Goal: Task Accomplishment & Management: Manage account settings

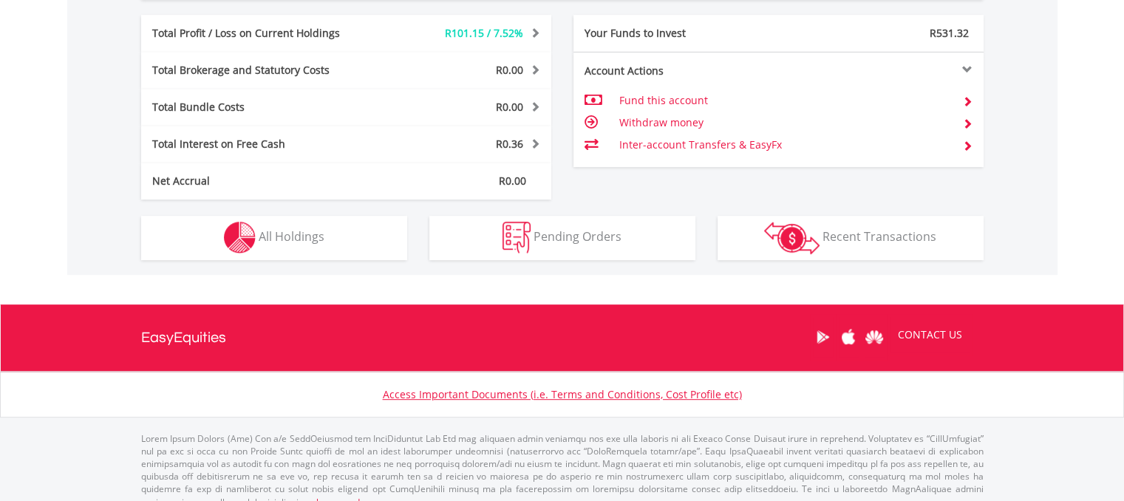
scroll to position [747, 0]
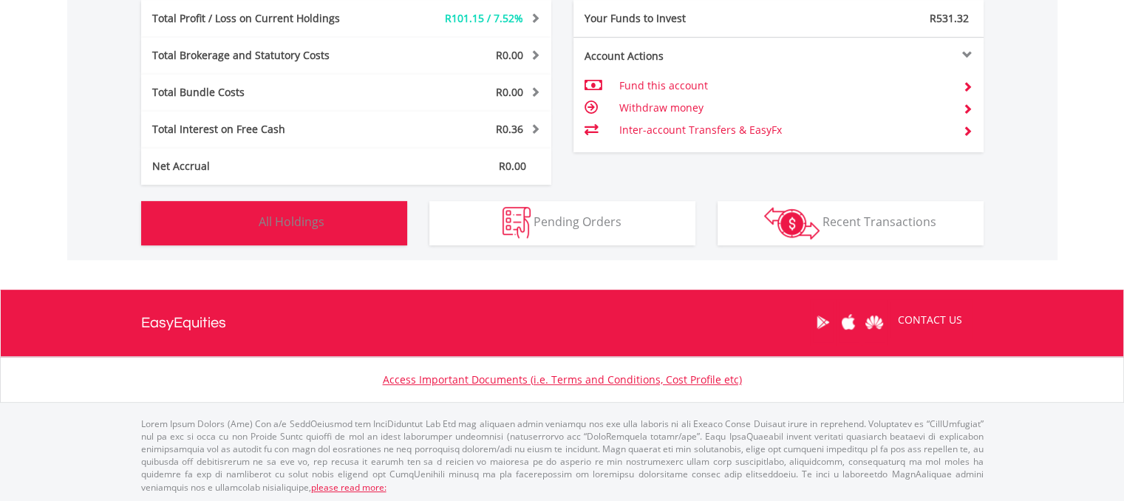
click at [322, 225] on span "All Holdings" at bounding box center [292, 221] width 66 height 16
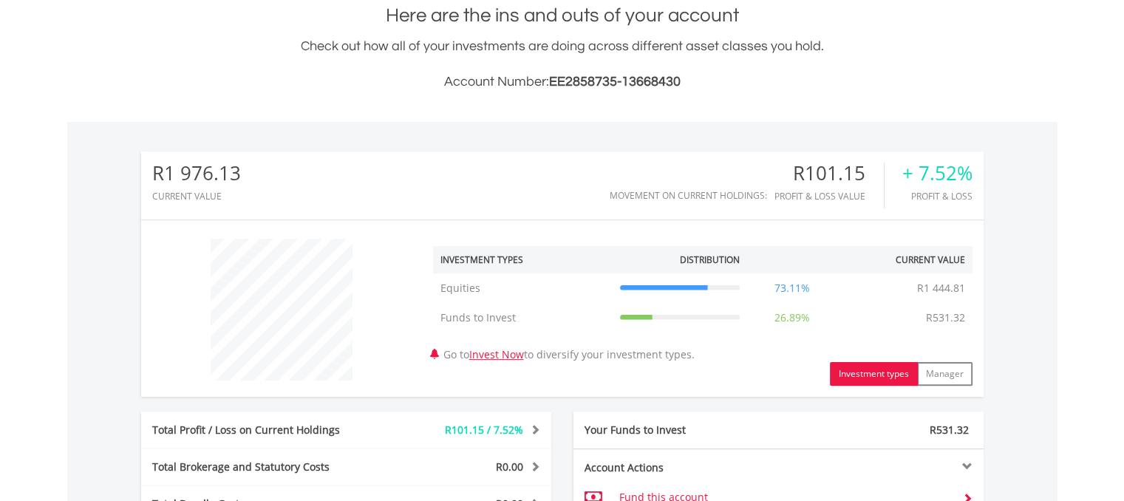
scroll to position [322, 0]
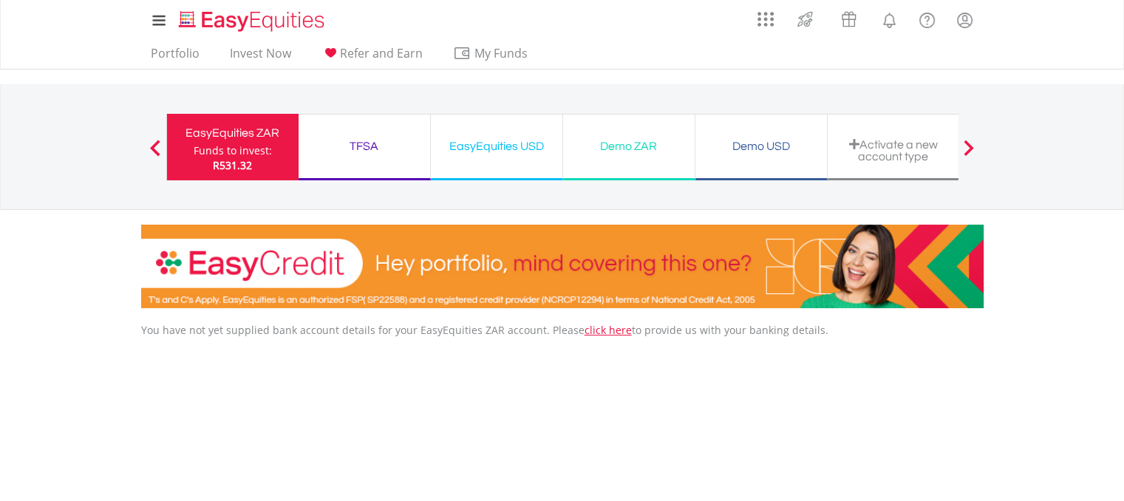
click at [232, 135] on div "EasyEquities ZAR" at bounding box center [233, 133] width 114 height 21
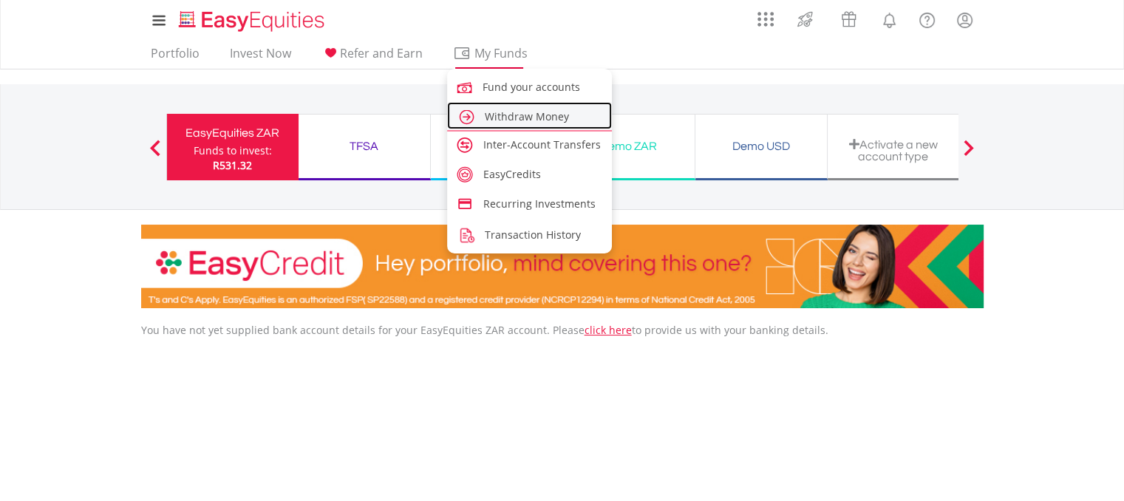
click at [489, 126] on link "Withdraw Money" at bounding box center [529, 115] width 165 height 27
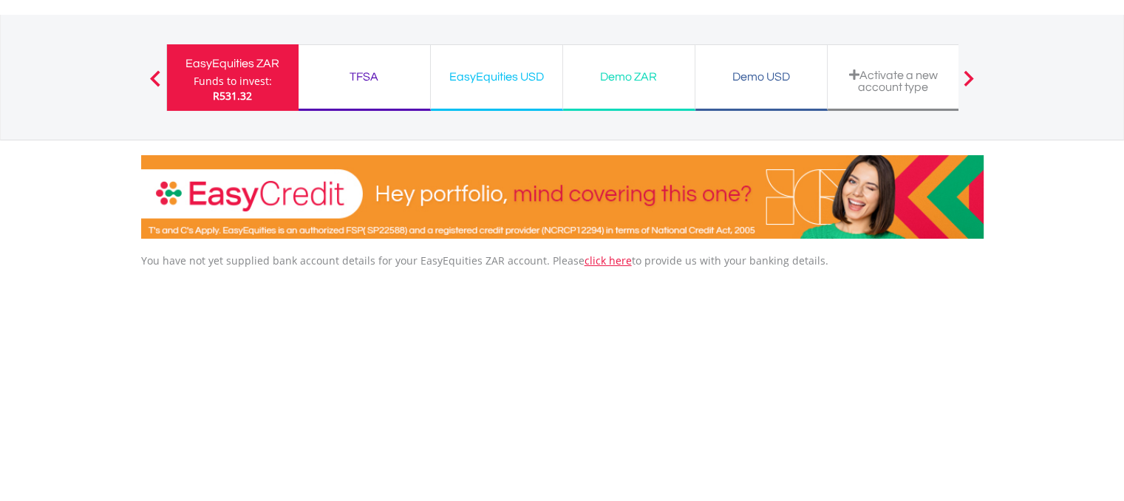
scroll to position [70, 0]
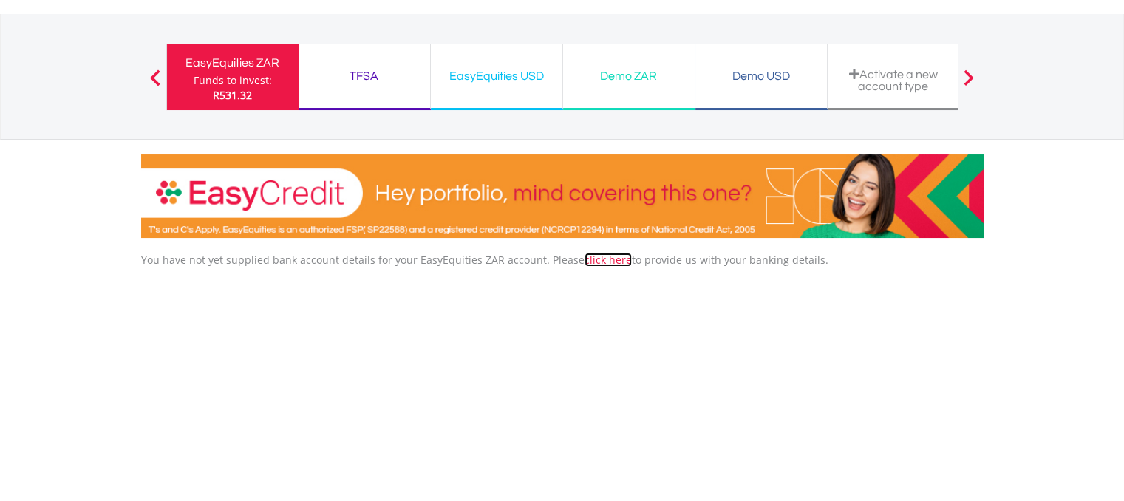
click at [601, 260] on link "click here" at bounding box center [607, 260] width 47 height 14
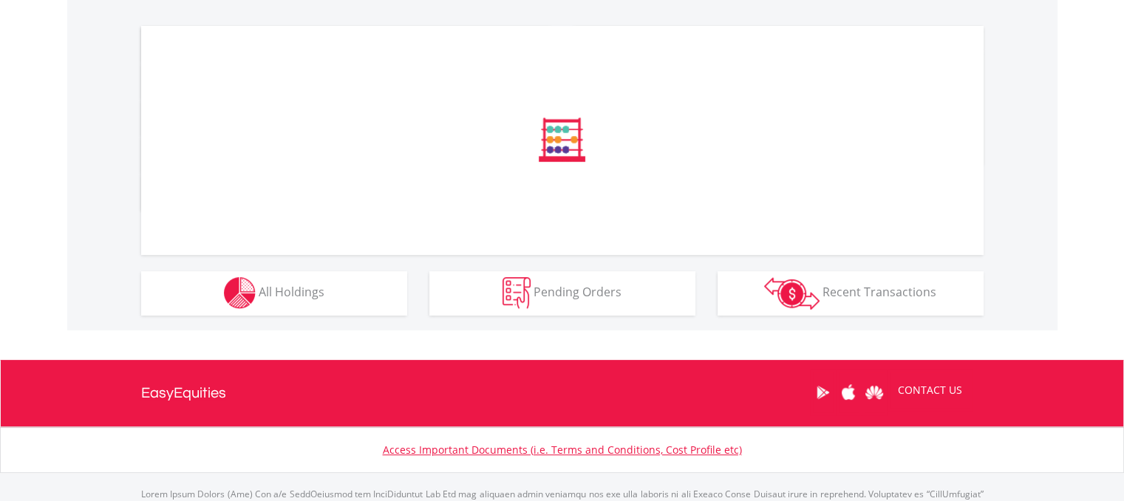
scroll to position [547, 0]
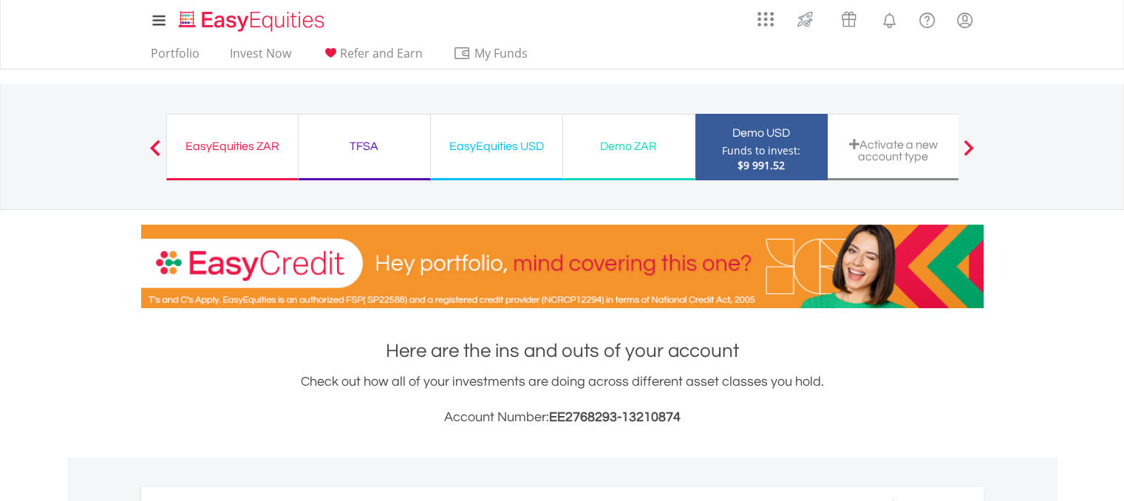
click at [217, 151] on div "EasyEquities ZAR" at bounding box center [232, 146] width 113 height 21
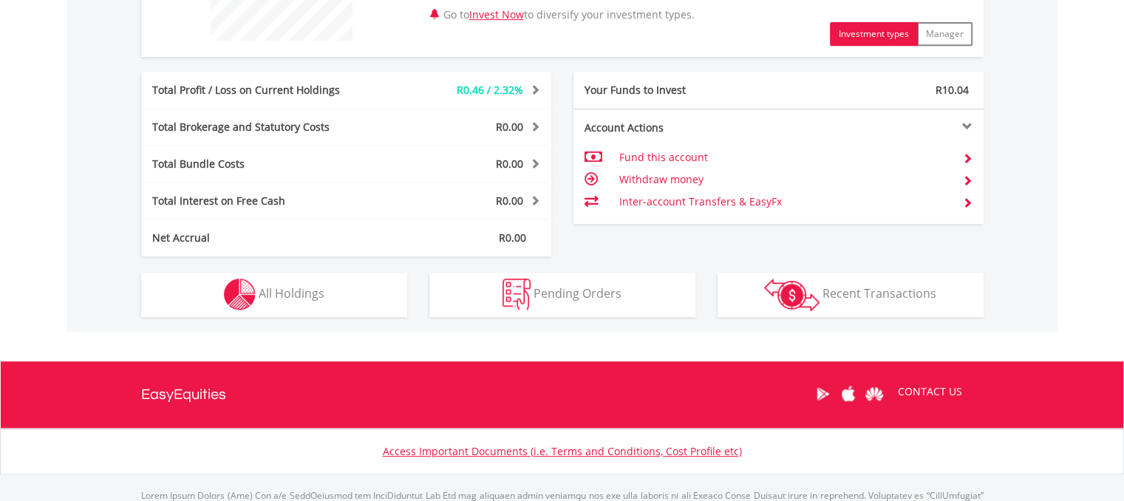
scroll to position [677, 0]
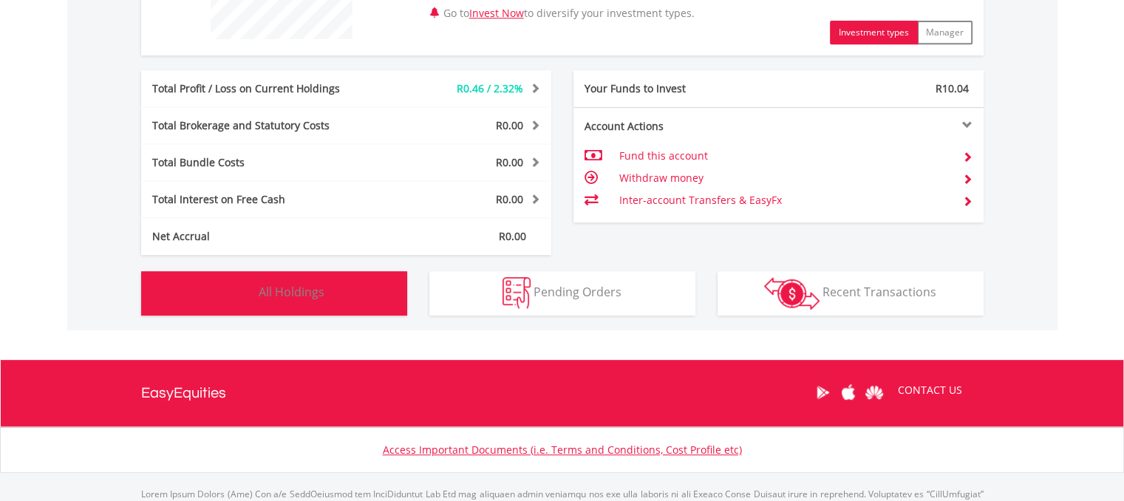
click at [298, 289] on span "All Holdings" at bounding box center [292, 292] width 66 height 16
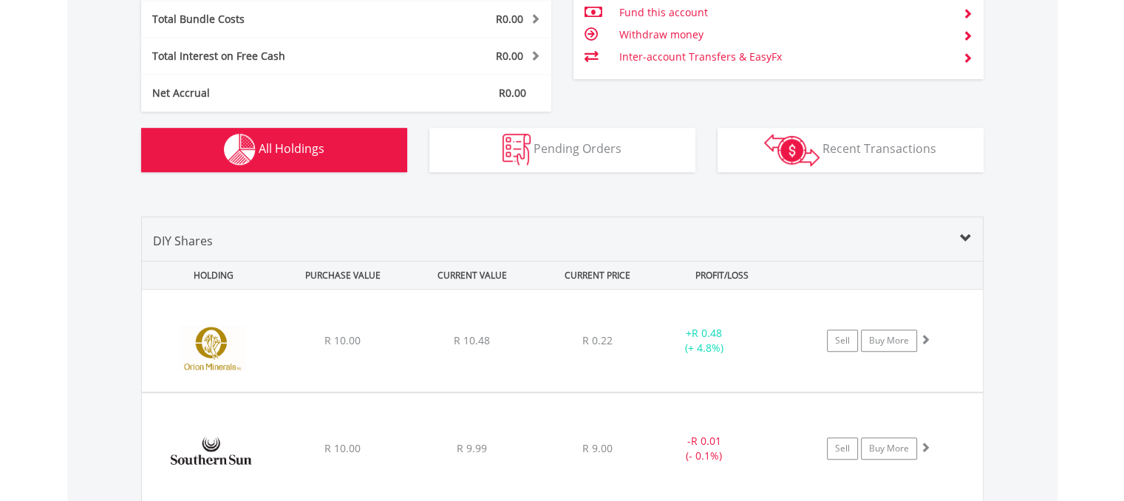
scroll to position [0, 0]
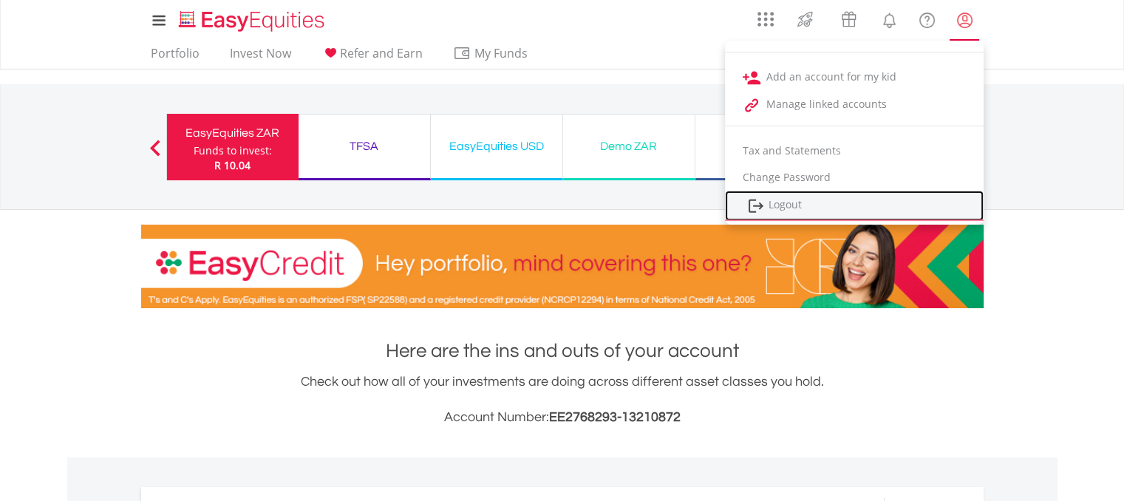
click at [769, 198] on link "Logout" at bounding box center [854, 206] width 259 height 30
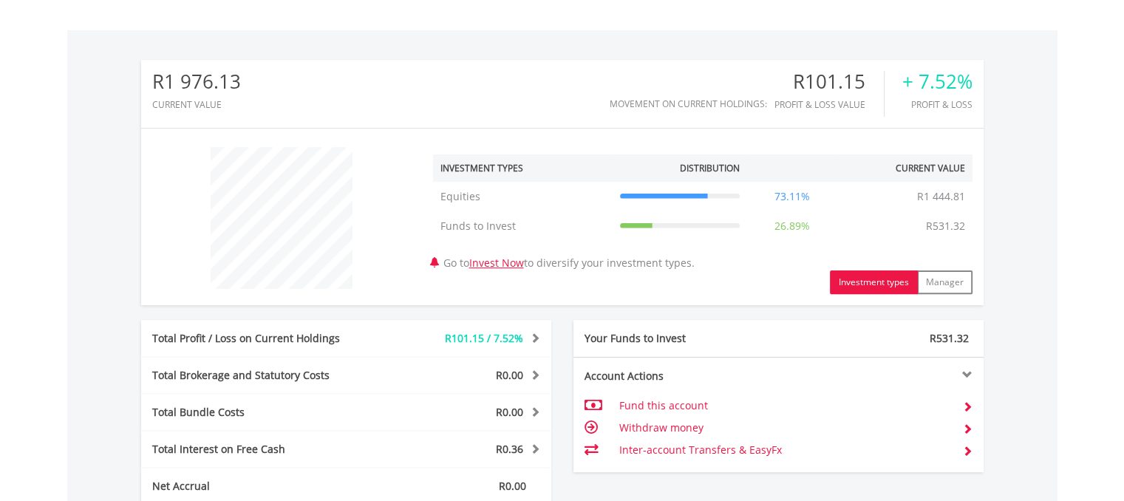
scroll to position [748, 0]
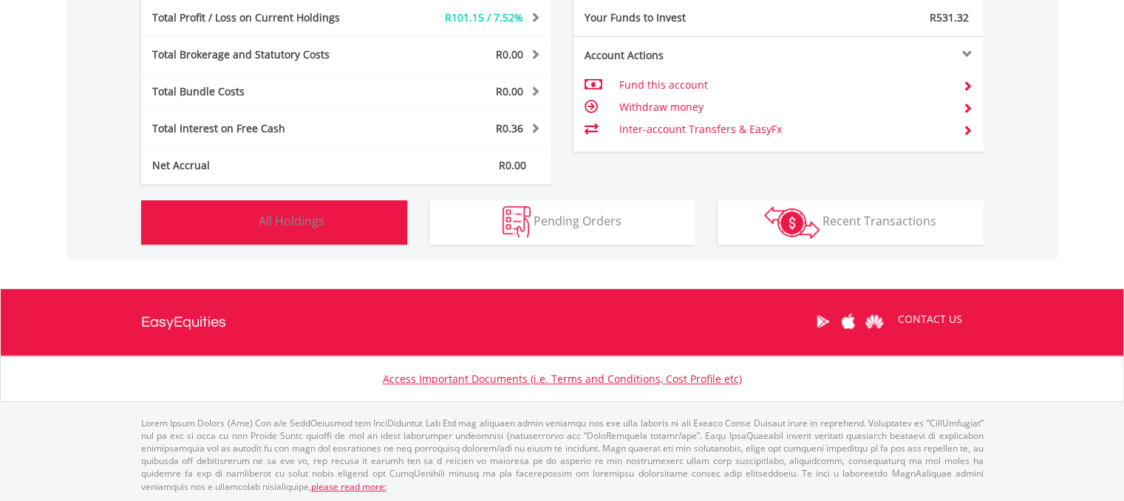
click at [279, 228] on button "Holdings All Holdings" at bounding box center [274, 222] width 266 height 44
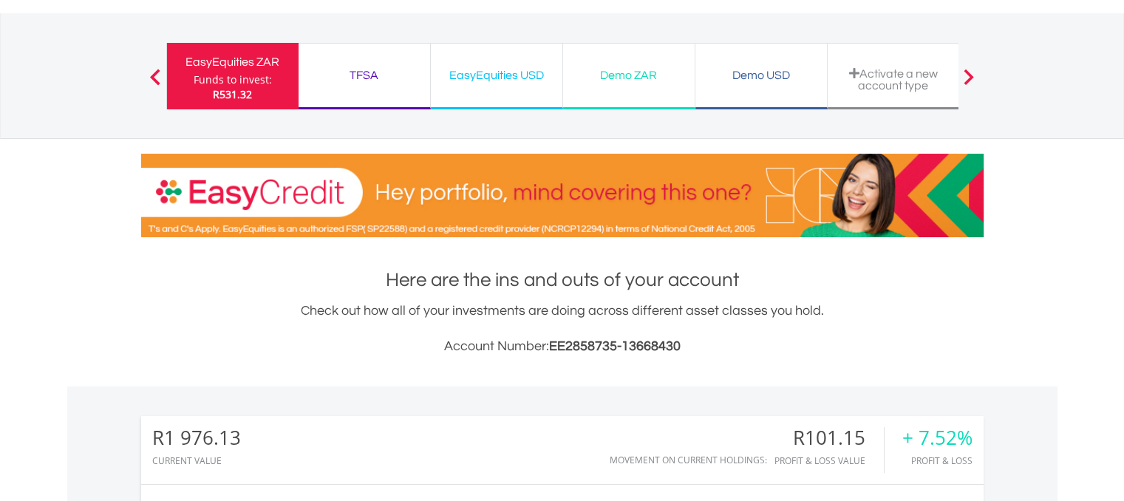
scroll to position [0, 0]
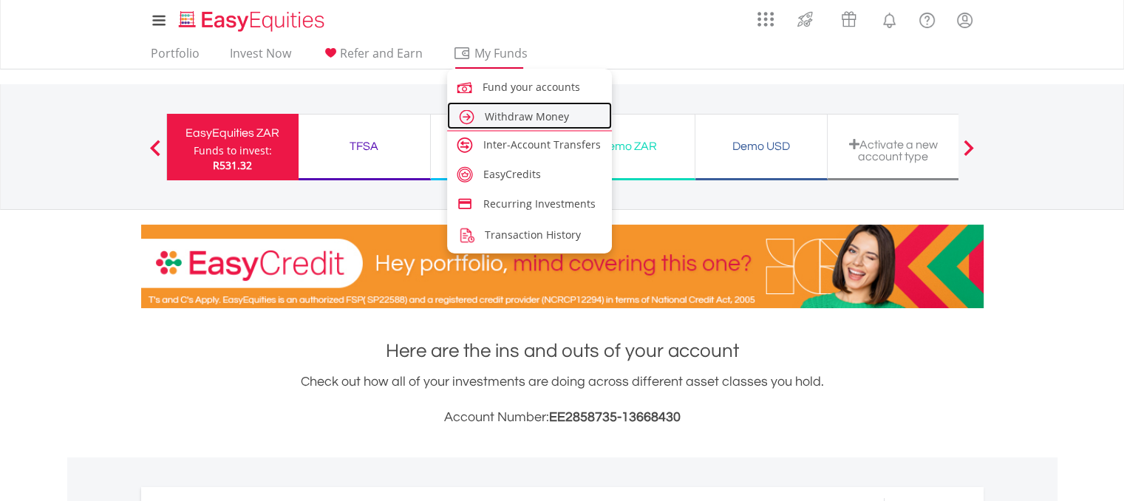
click at [485, 115] on span "Withdraw Money" at bounding box center [527, 116] width 84 height 14
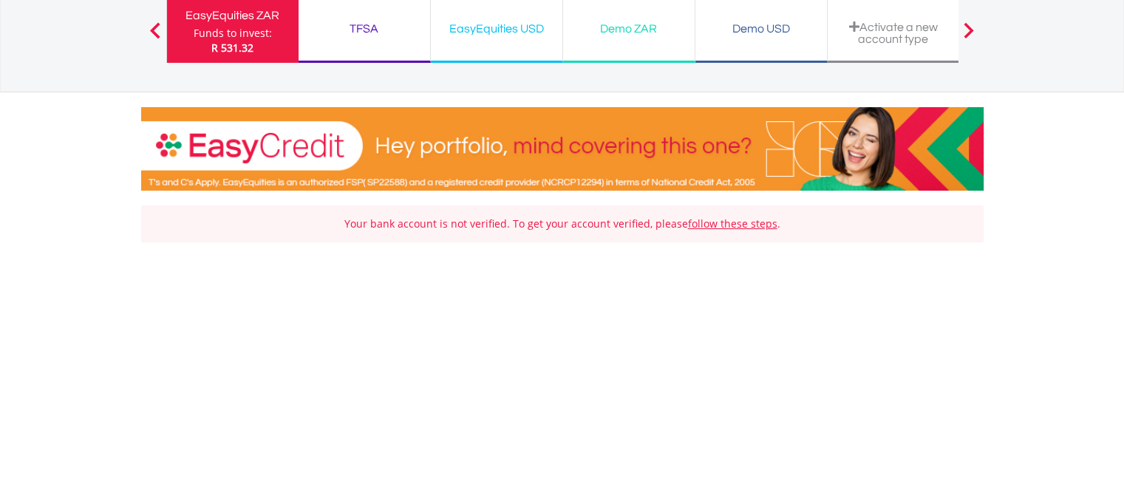
scroll to position [118, 0]
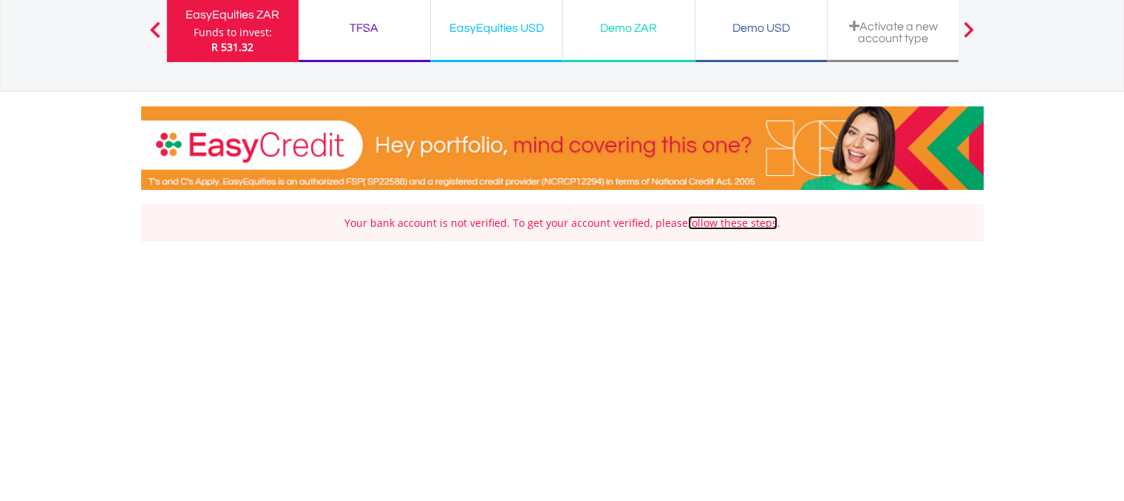
click at [697, 219] on link "follow these steps" at bounding box center [732, 223] width 89 height 14
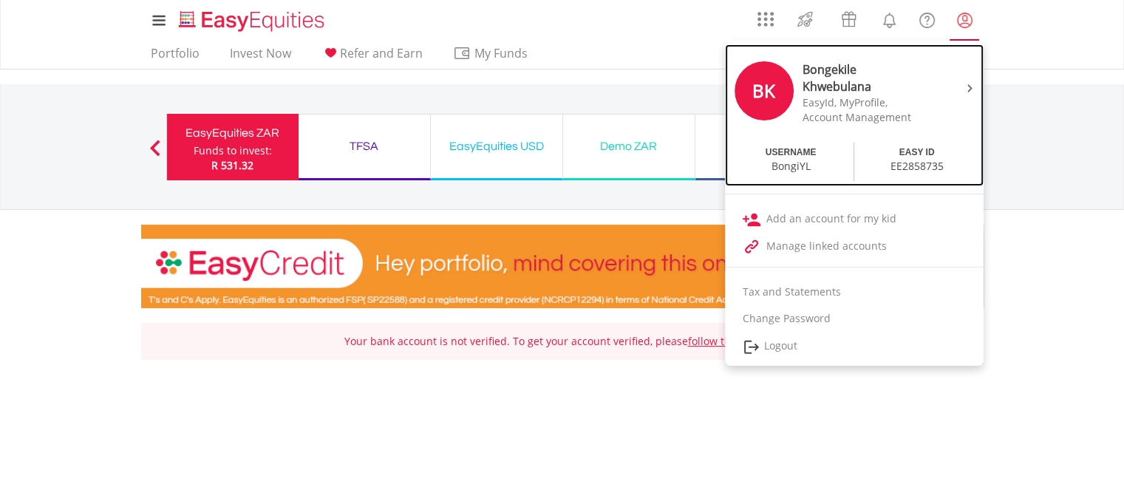
click at [888, 98] on div "EasyId, MyProfile," at bounding box center [864, 102] width 124 height 15
